Goal: Find specific page/section: Find specific page/section

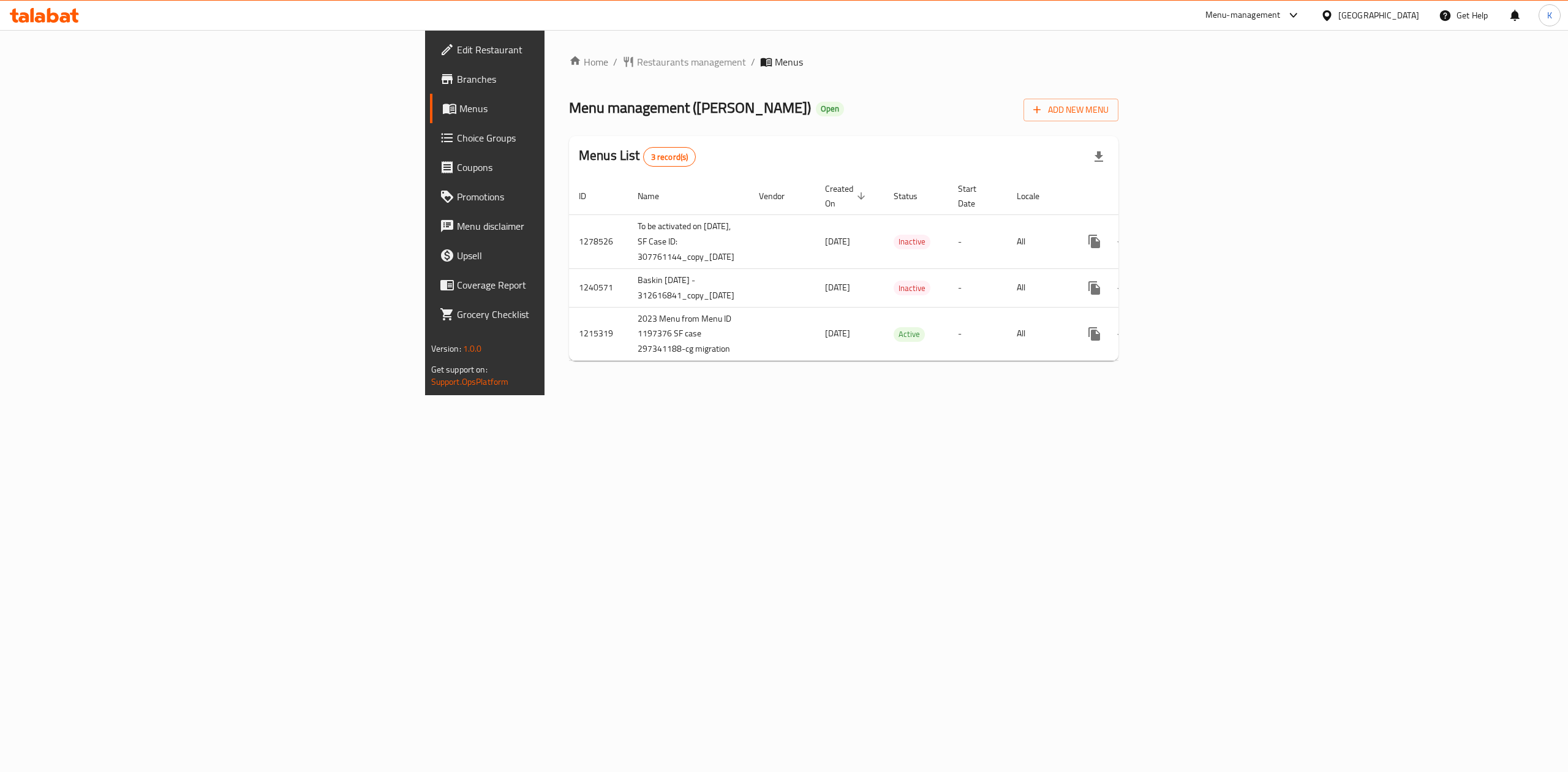
click at [430, 148] on link "Choice Groups" at bounding box center [558, 138] width 258 height 30
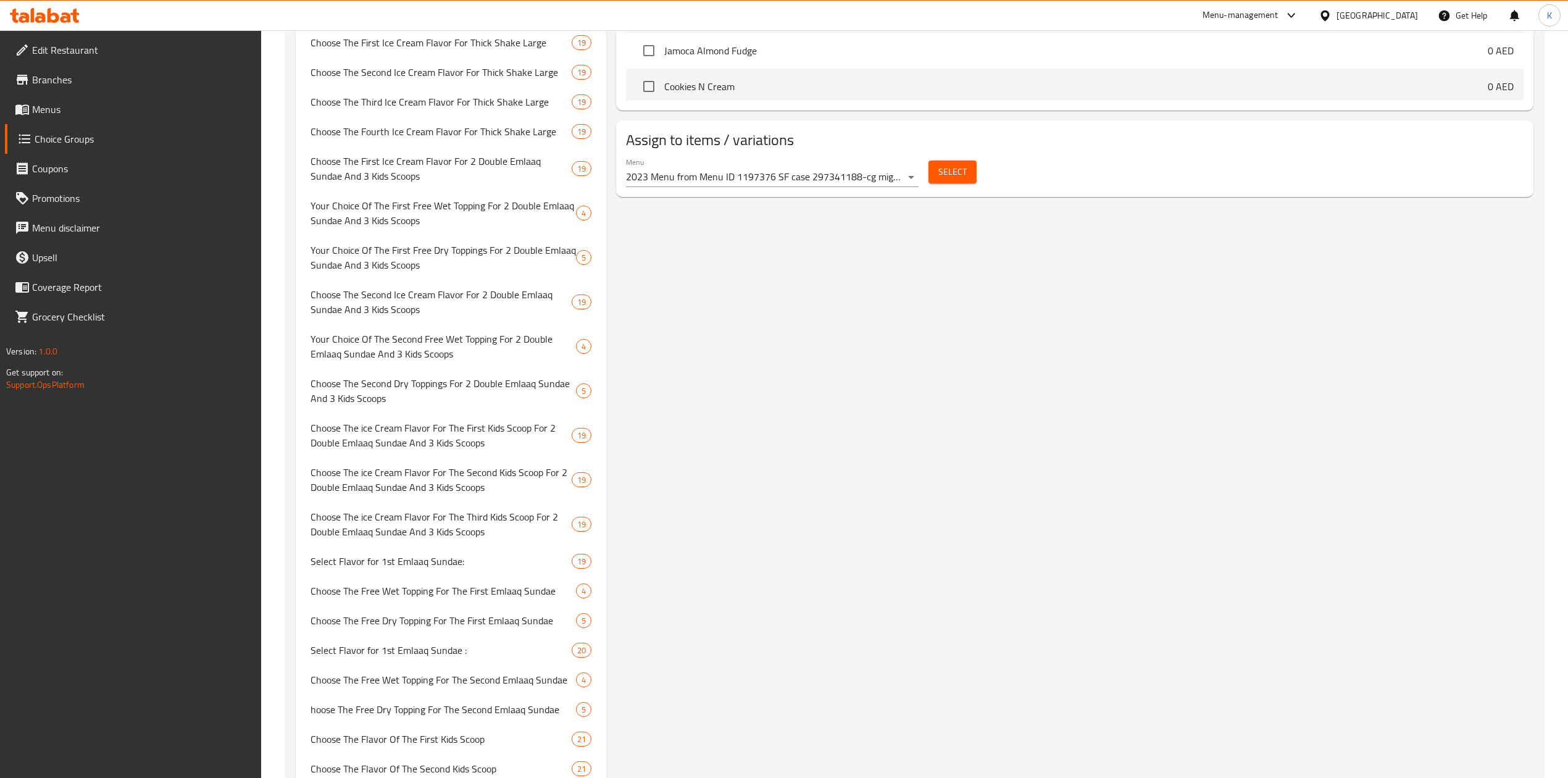
scroll to position [494, 0]
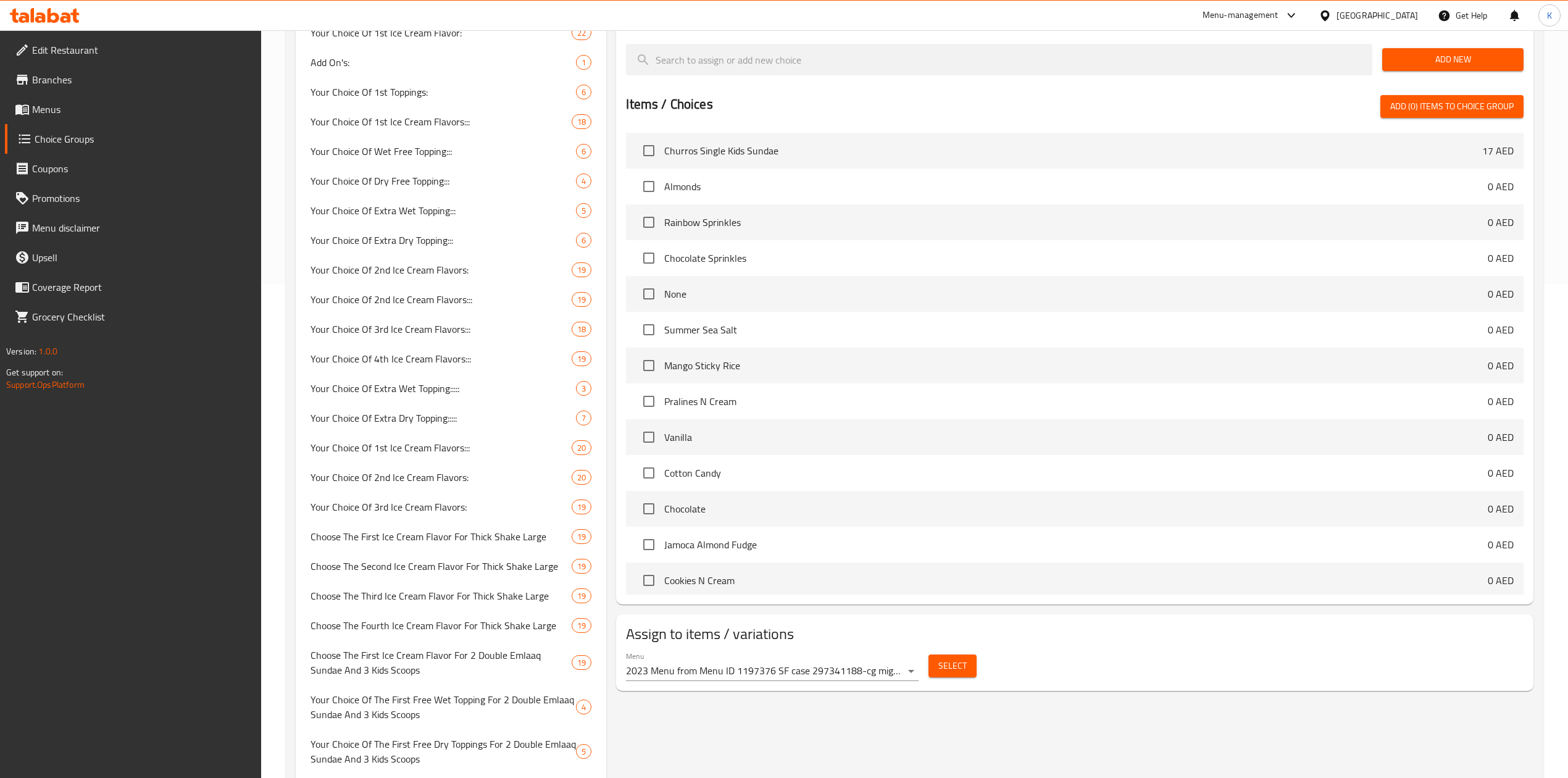
click at [58, 114] on span "Menus" at bounding box center [142, 109] width 220 height 15
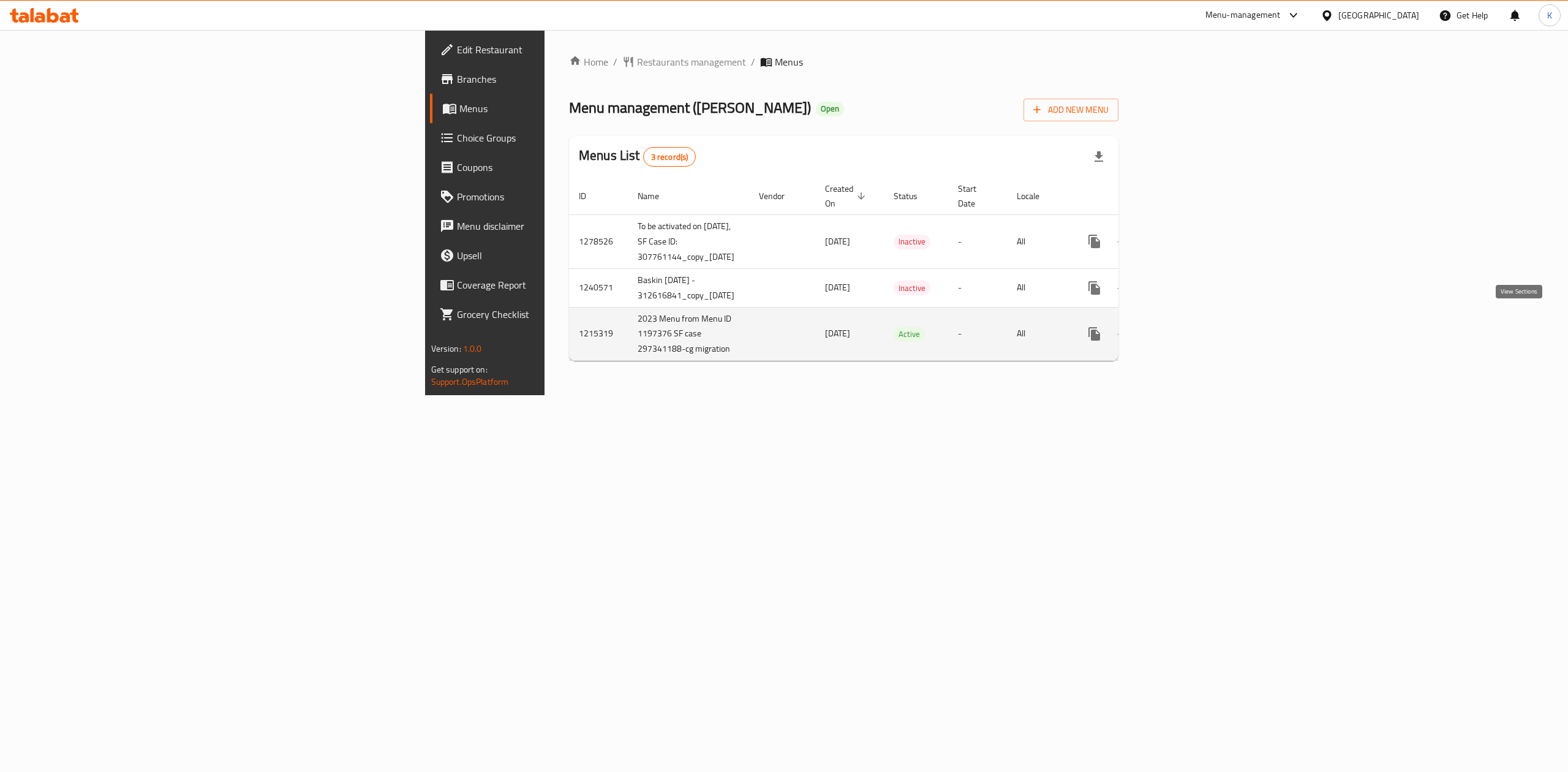
click at [1190, 326] on icon "enhanced table" at bounding box center [1182, 334] width 15 height 15
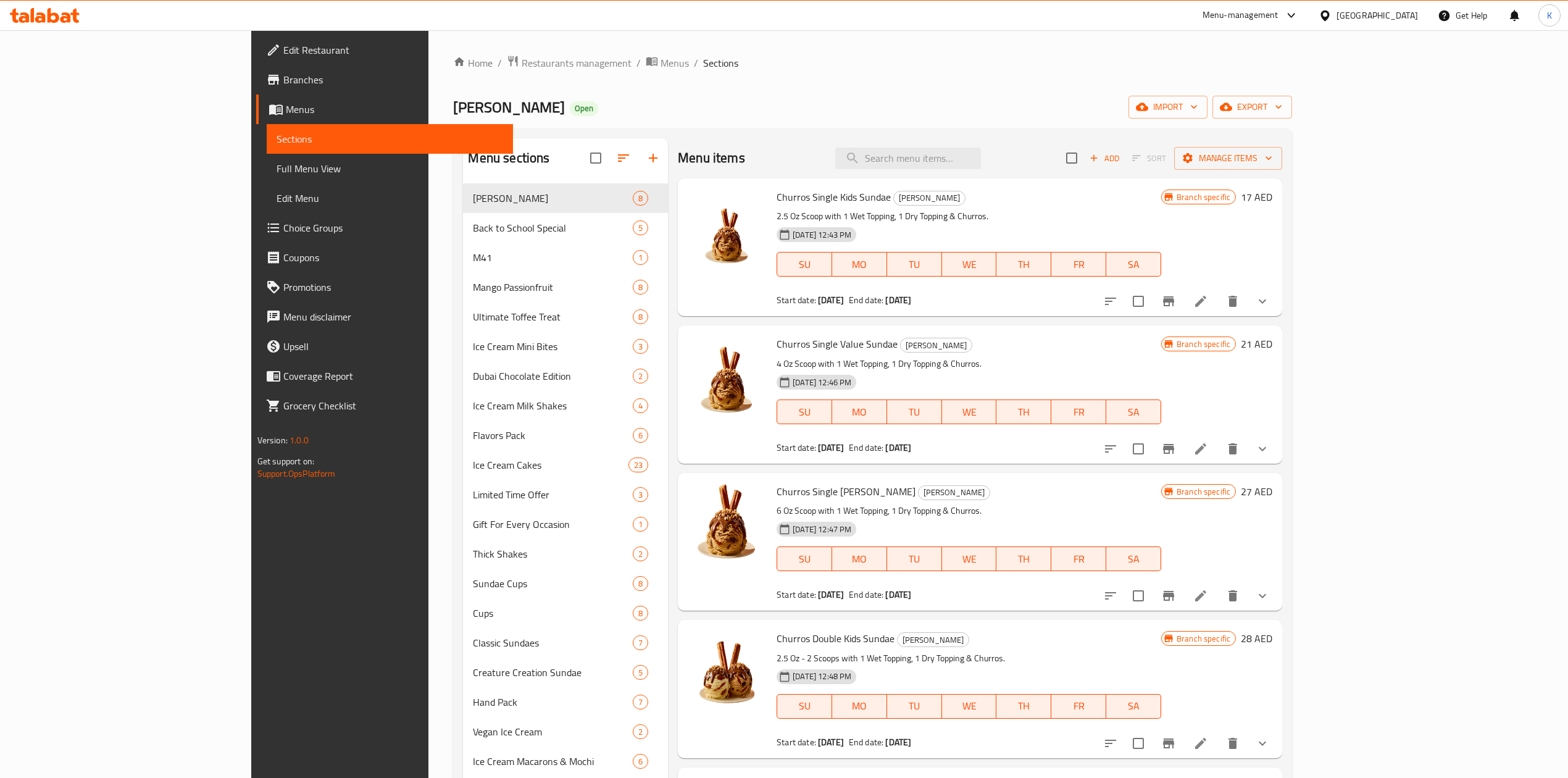
drag, startPoint x: 134, startPoint y: 159, endPoint x: 109, endPoint y: 163, distance: 25.3
click at [267, 159] on link "Full Menu View" at bounding box center [390, 169] width 246 height 30
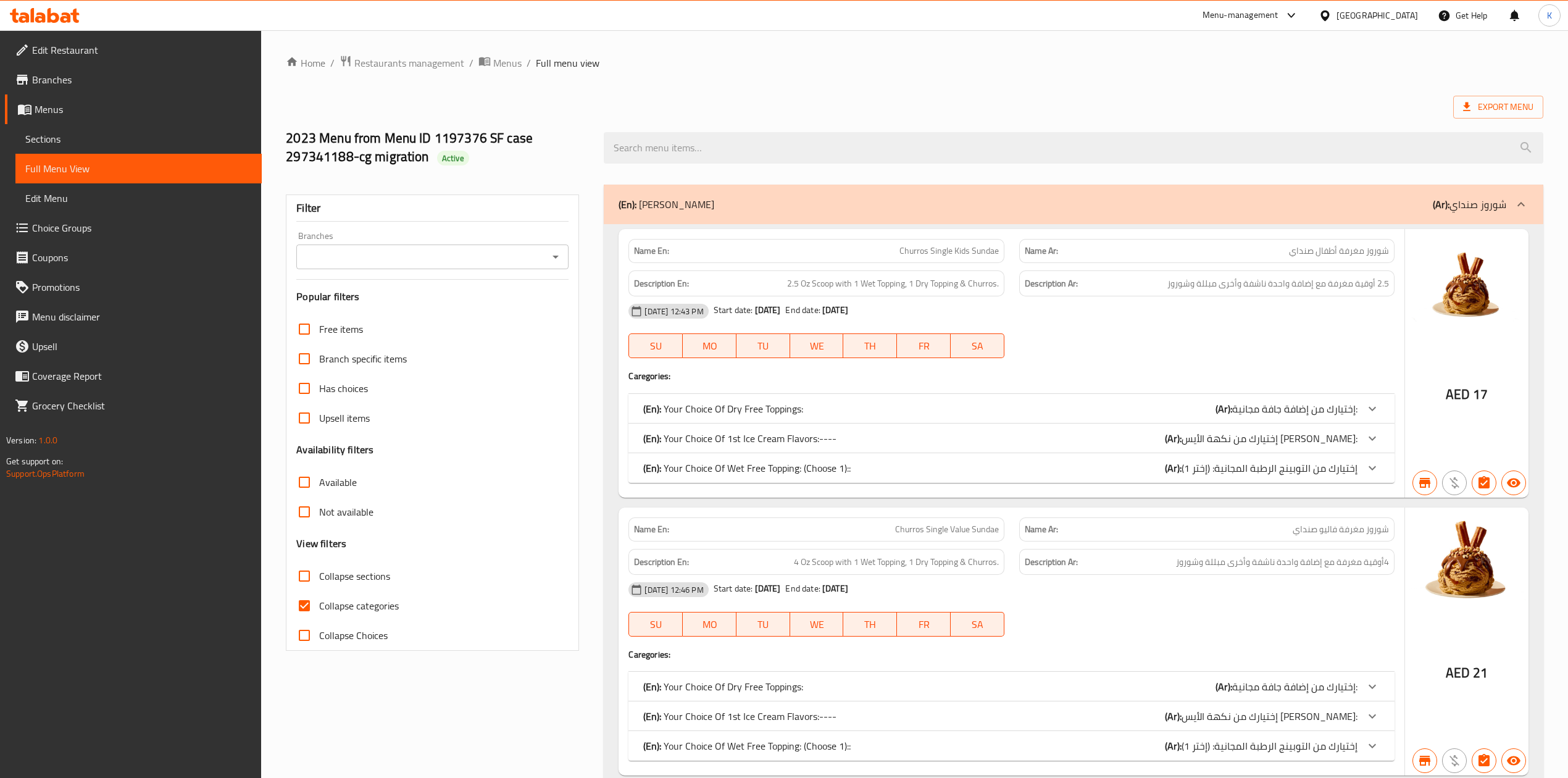
click at [369, 608] on span "Collapse categories" at bounding box center [358, 605] width 80 height 15
click at [319, 608] on input "Collapse categories" at bounding box center [305, 606] width 30 height 30
checkbox input "false"
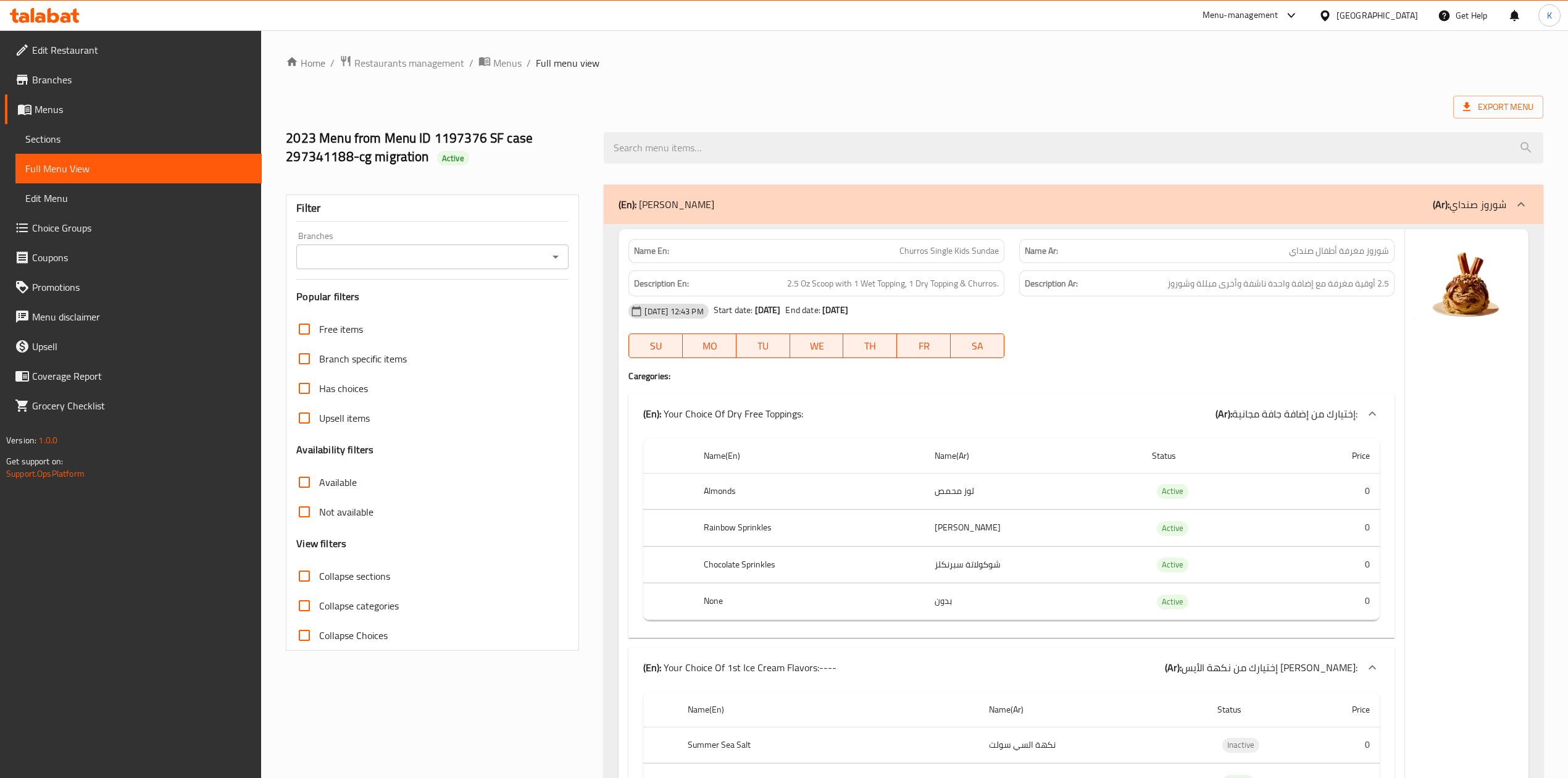
click at [556, 254] on icon "Open" at bounding box center [556, 256] width 15 height 15
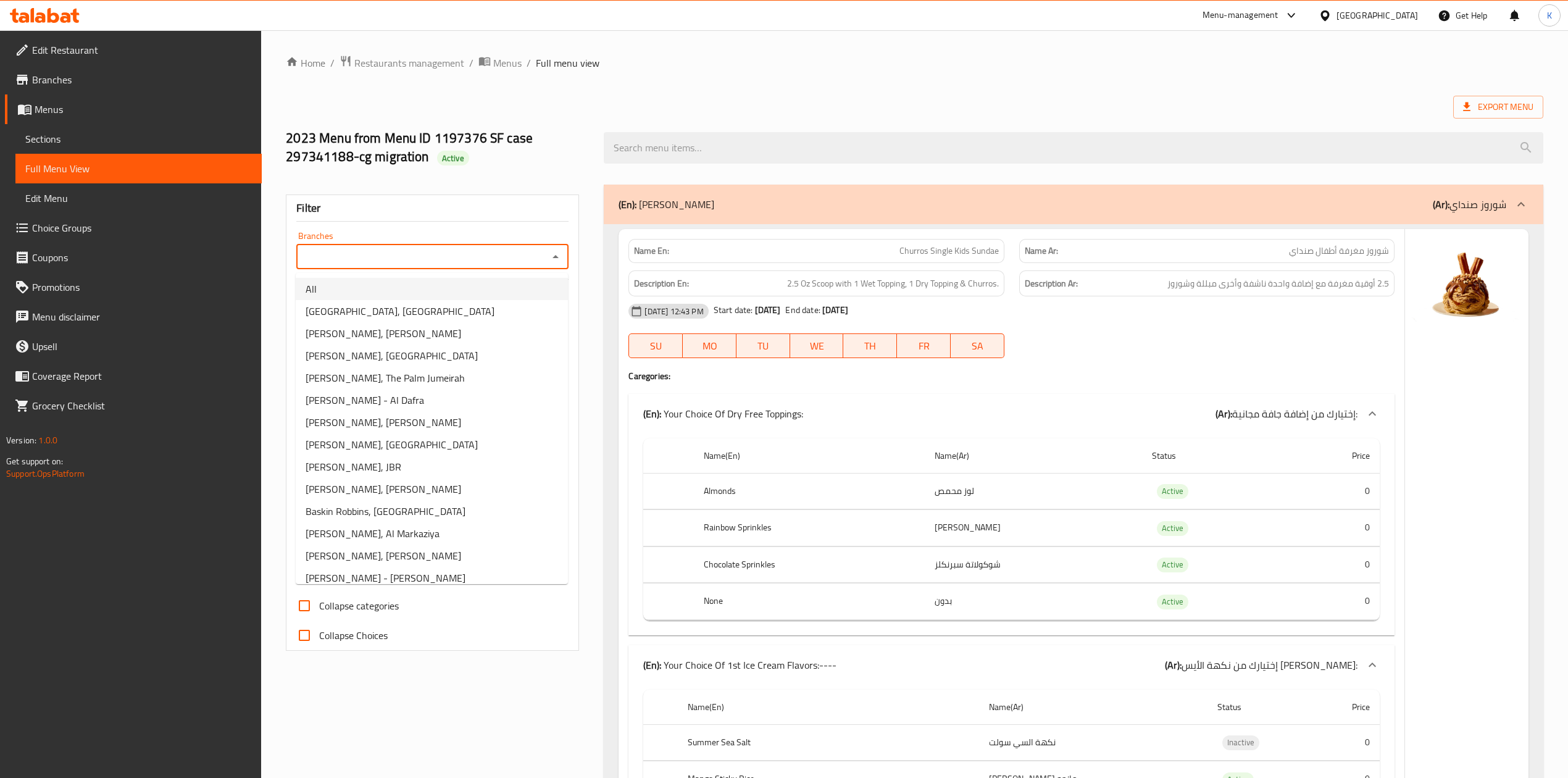
click at [352, 286] on li "All" at bounding box center [432, 289] width 272 height 22
type input "All"
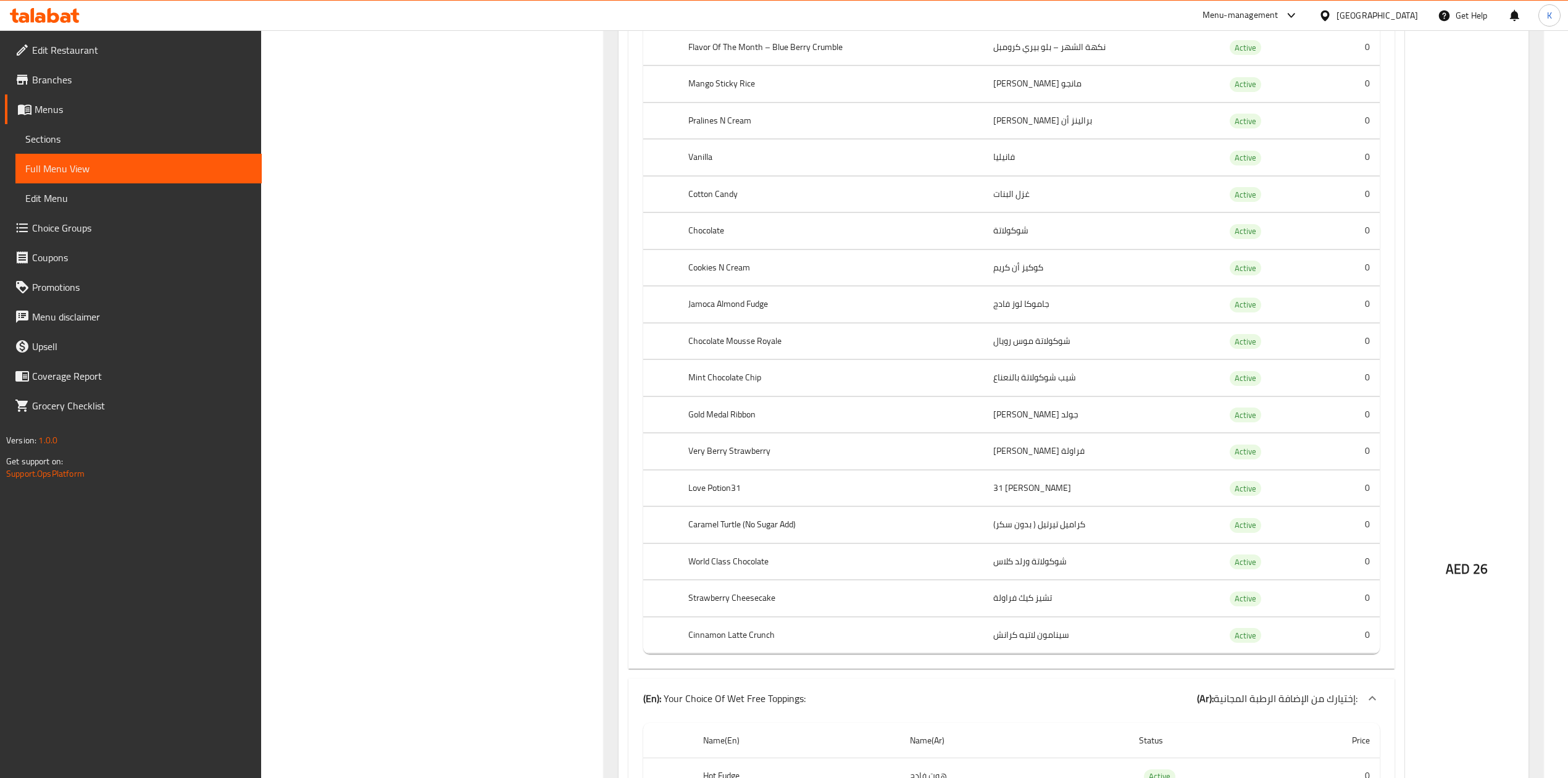
scroll to position [137394, 0]
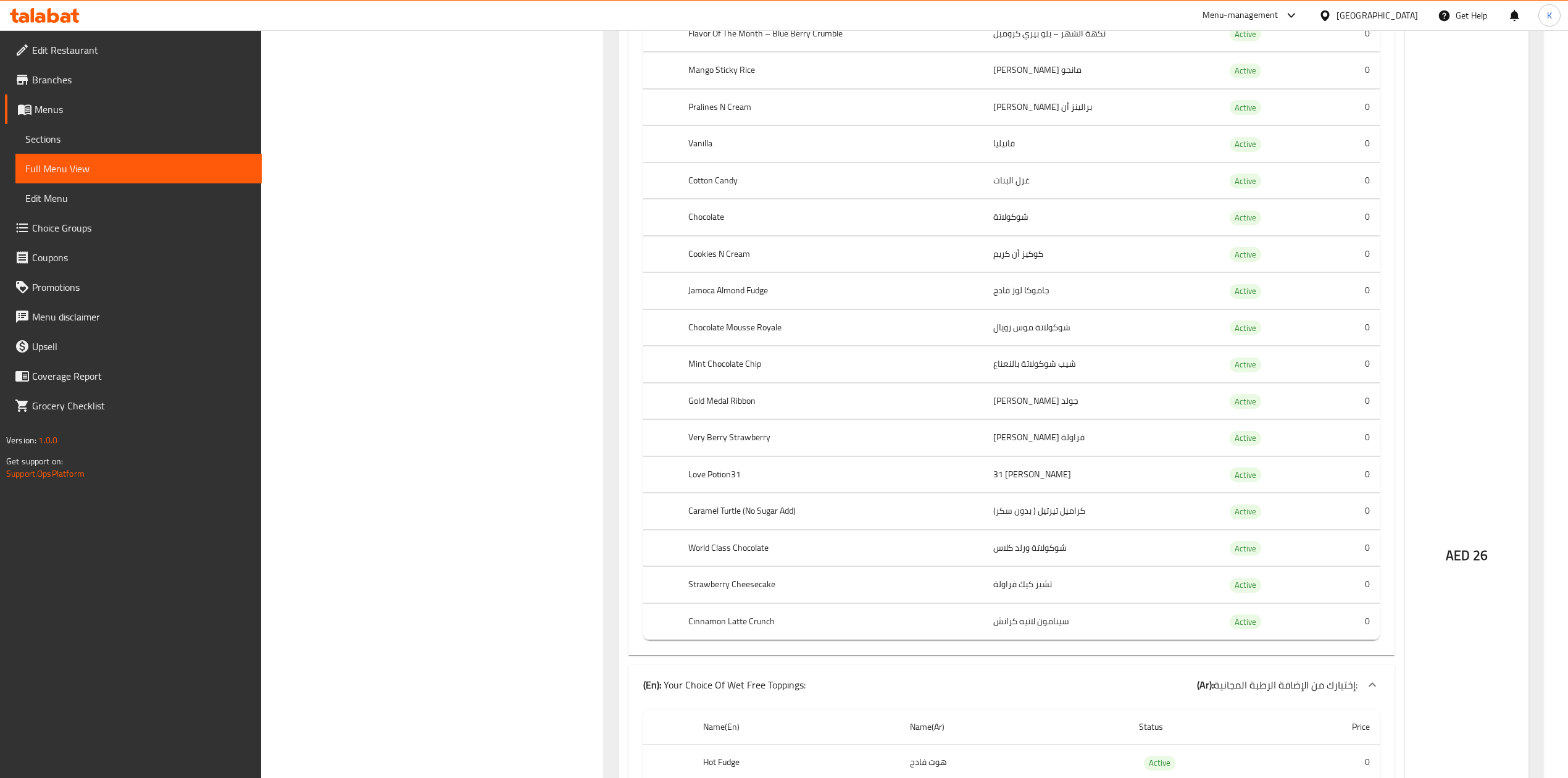
click at [65, 132] on span "Sections" at bounding box center [138, 139] width 226 height 15
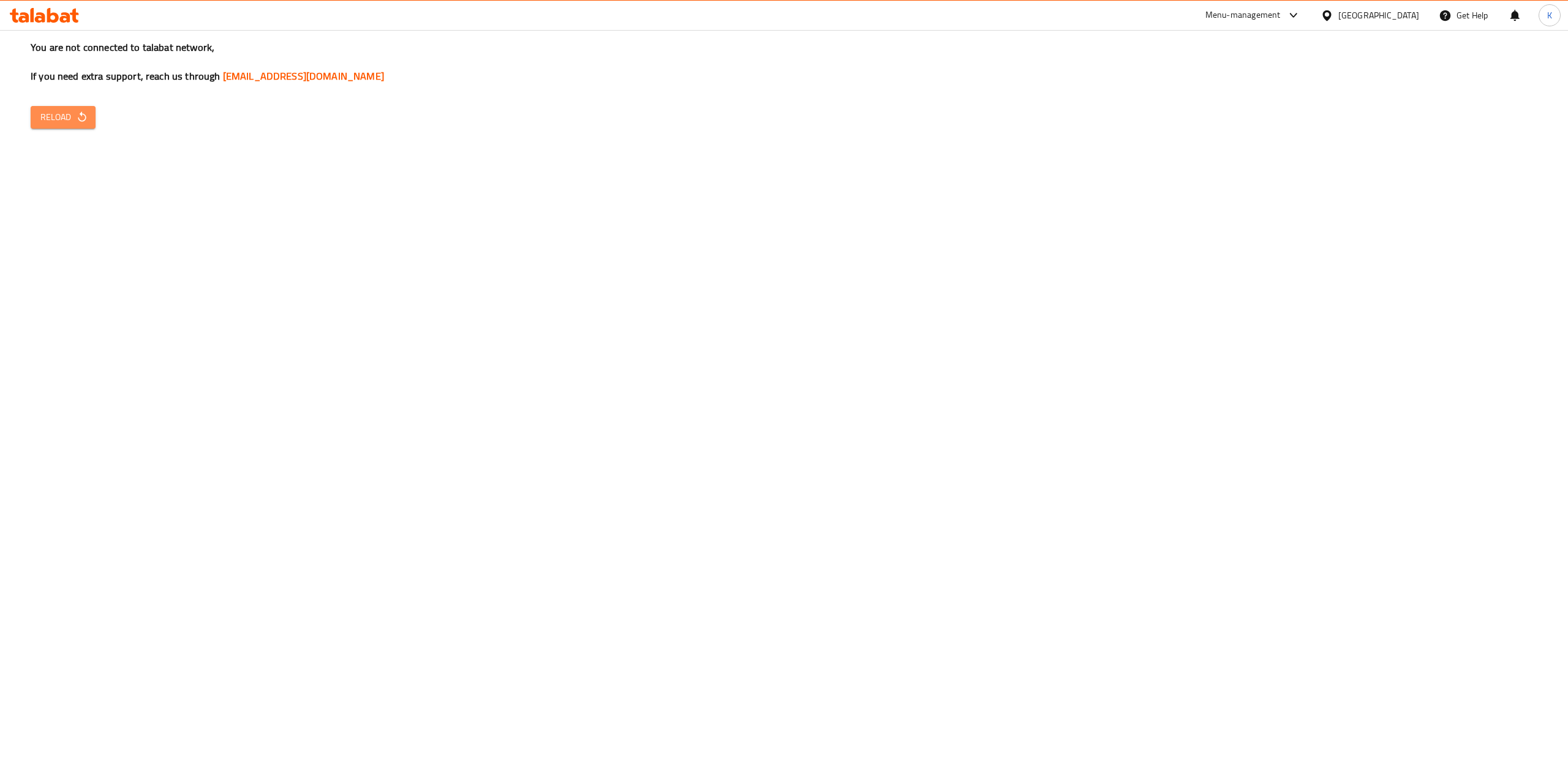
click at [48, 114] on span "Reload" at bounding box center [63, 117] width 45 height 16
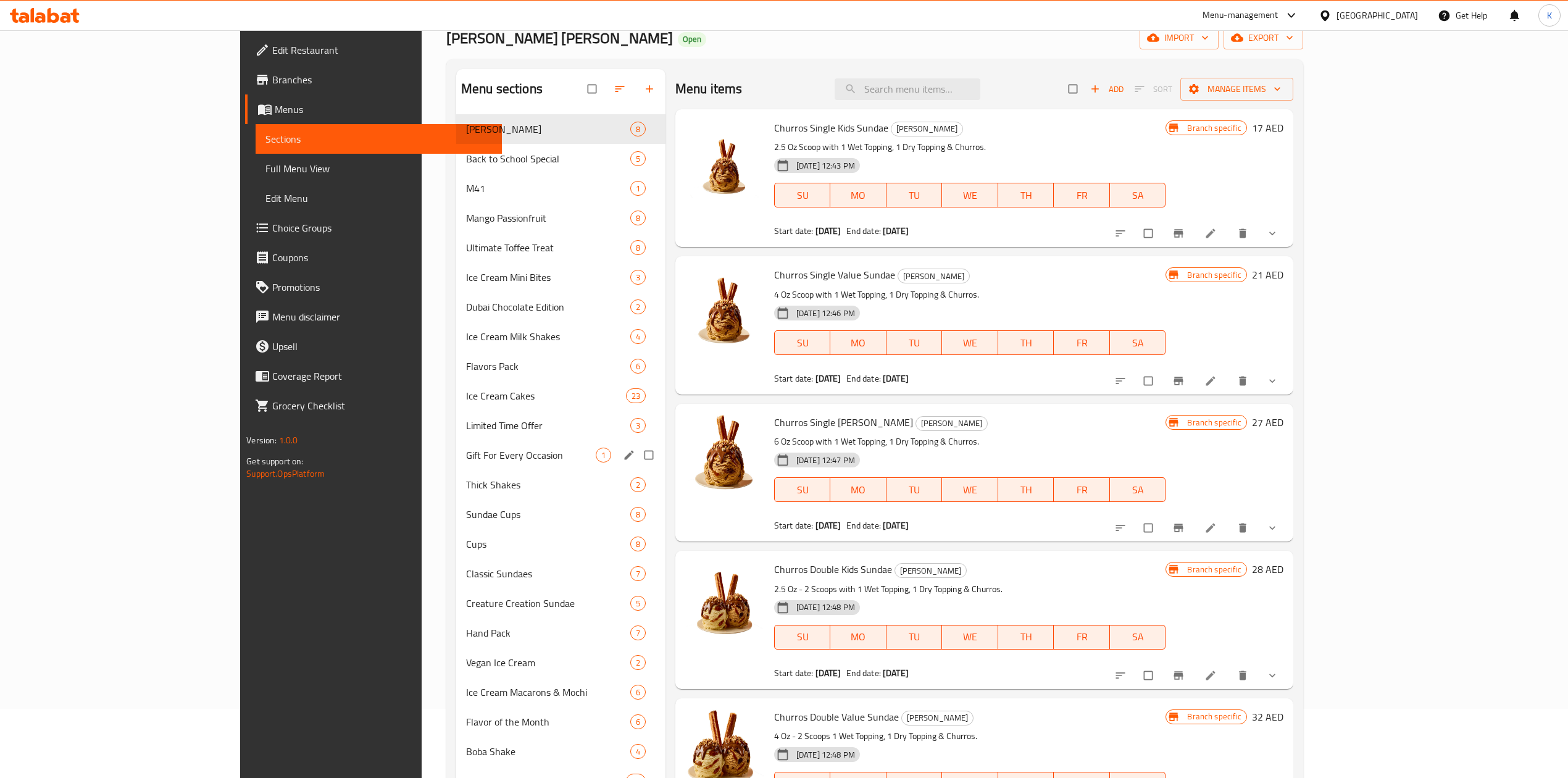
scroll to position [164, 0]
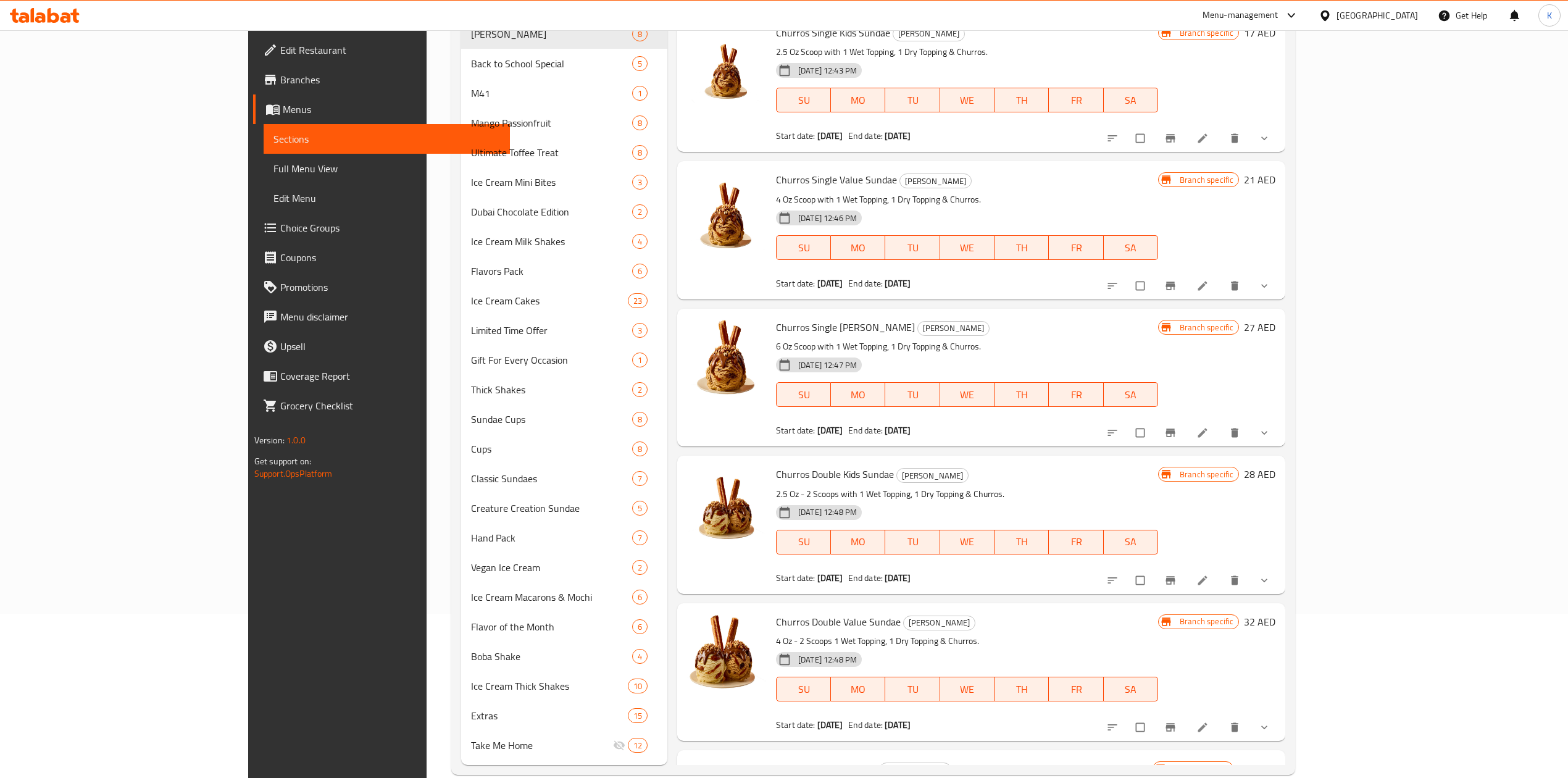
click at [253, 218] on link "Choice Groups" at bounding box center [381, 228] width 256 height 30
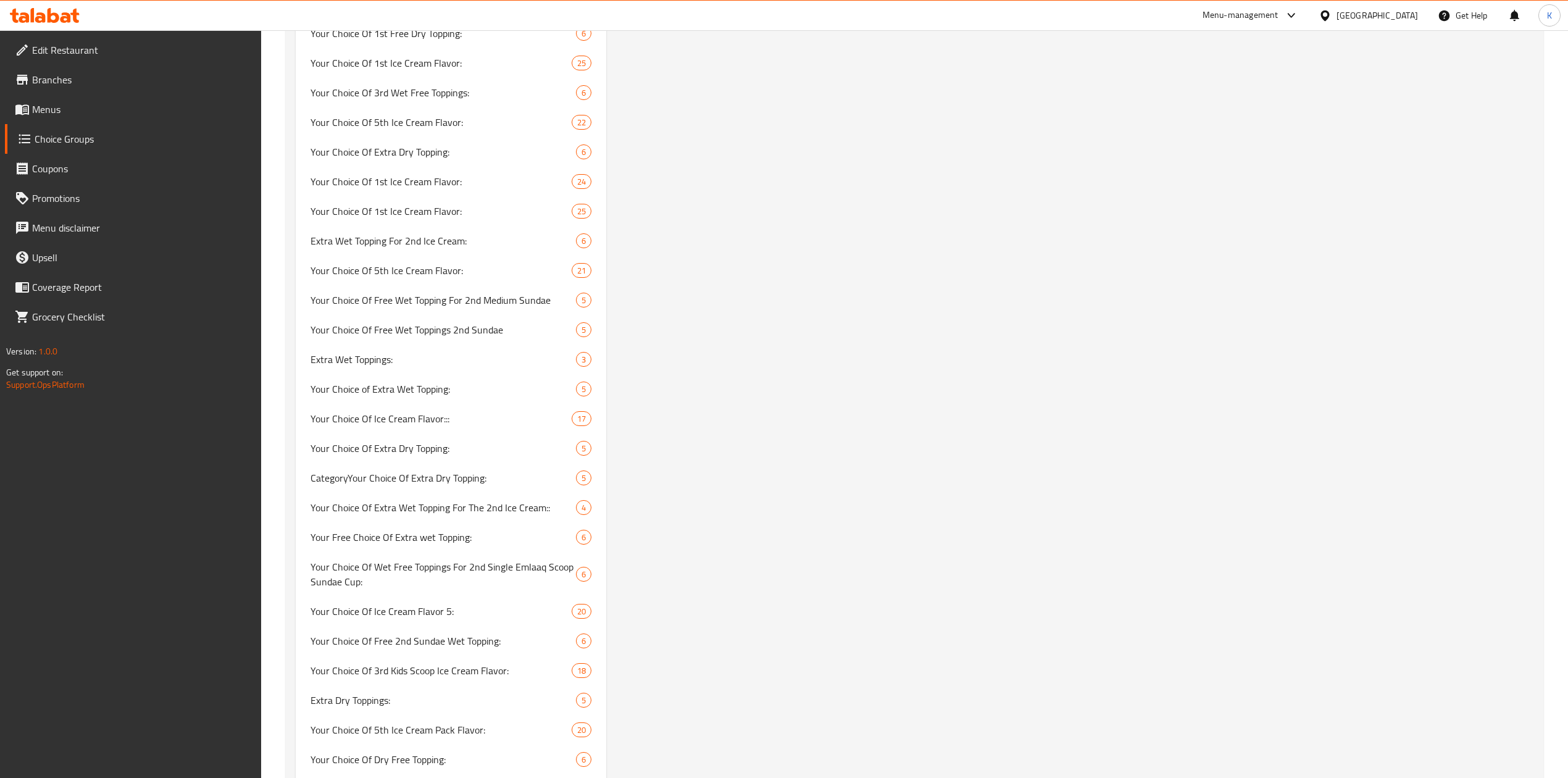
scroll to position [20999, 0]
